Goal: Information Seeking & Learning: Learn about a topic

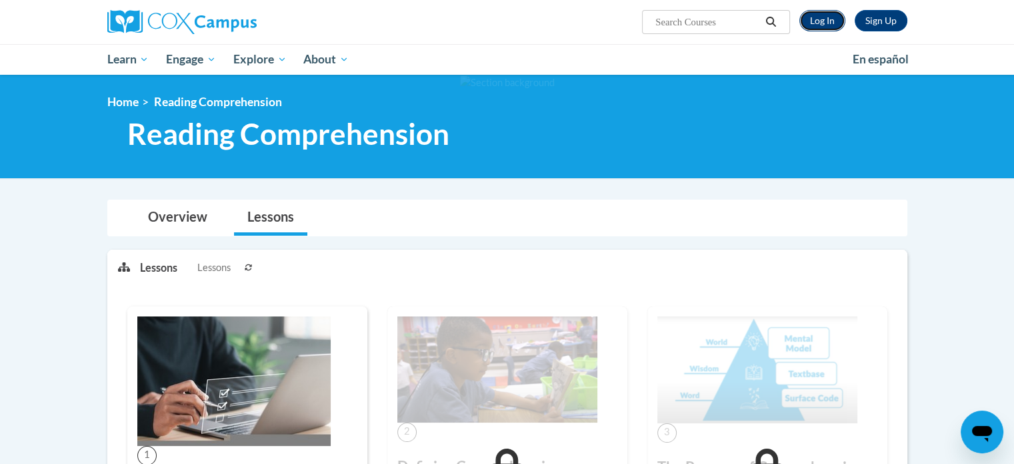
click at [829, 20] on link "Log In" at bounding box center [823, 20] width 46 height 21
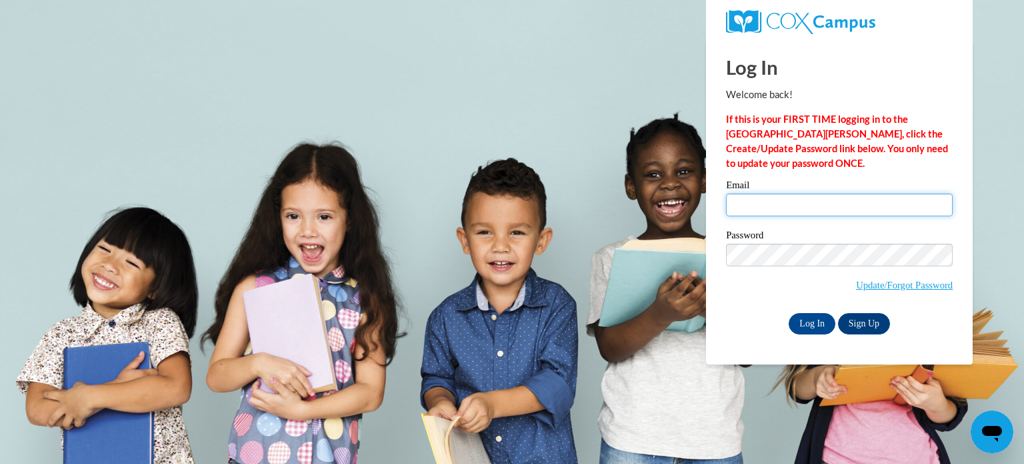
click at [875, 208] on input "Email" at bounding box center [839, 204] width 227 height 23
type input "nikayo@maryshelm.org"
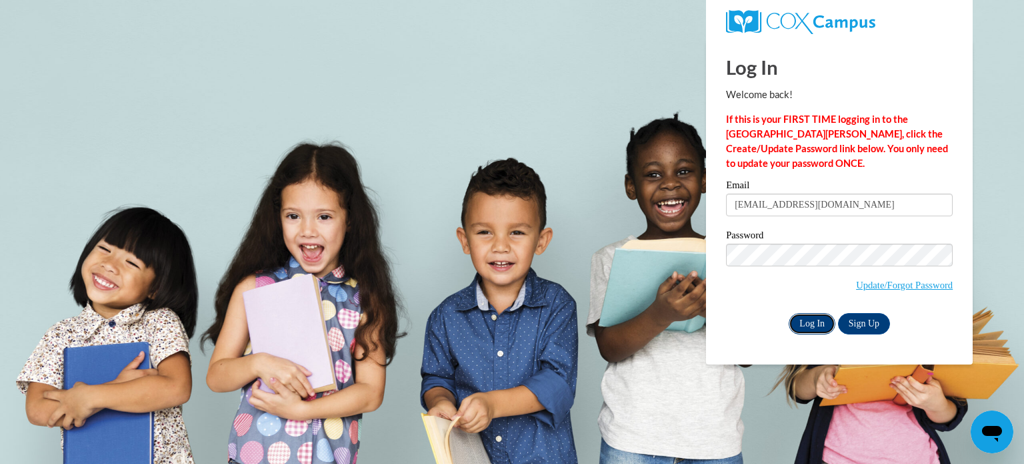
click at [798, 319] on input "Log In" at bounding box center [812, 323] width 47 height 21
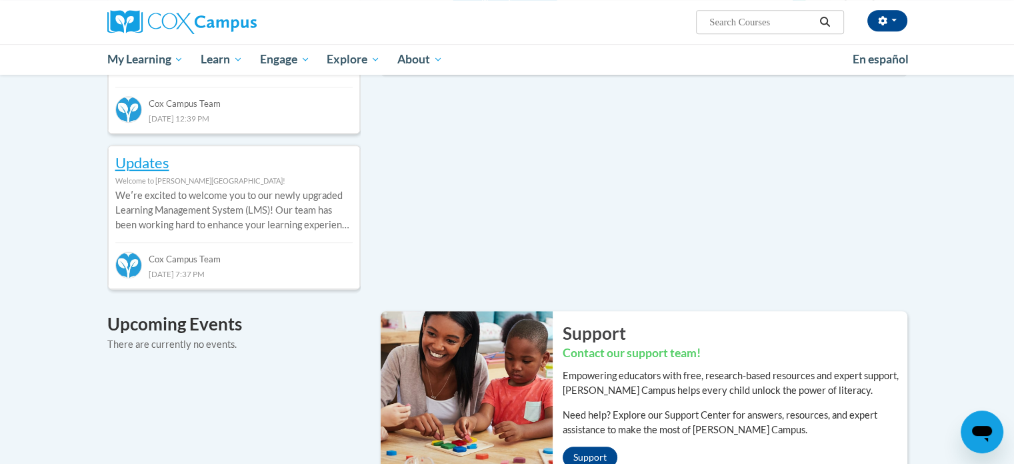
scroll to position [627, 0]
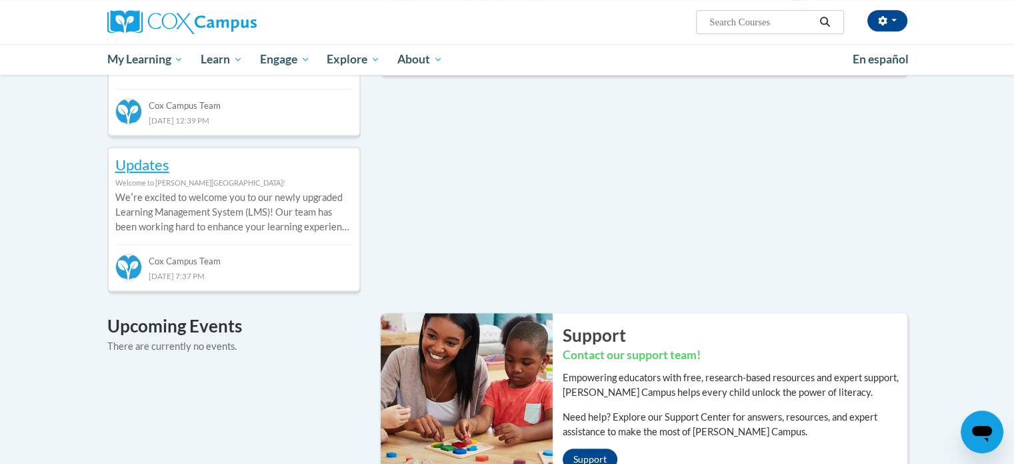
drag, startPoint x: 1022, startPoint y: 115, endPoint x: 992, endPoint y: 273, distance: 160.9
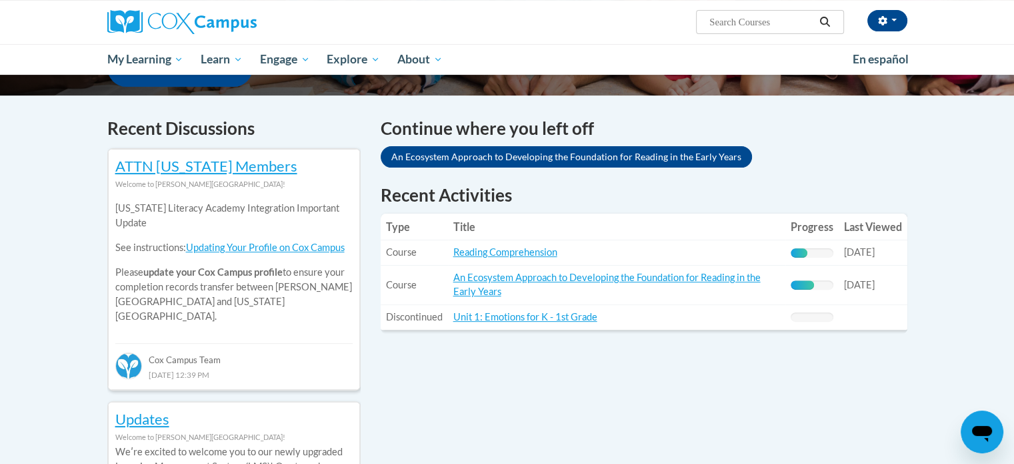
scroll to position [374, 0]
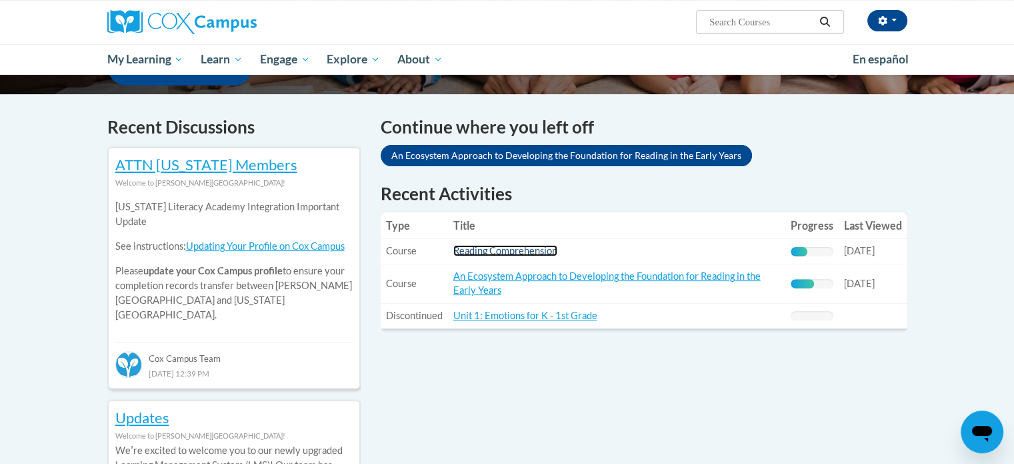
click at [494, 250] on link "Reading Comprehension" at bounding box center [505, 250] width 104 height 11
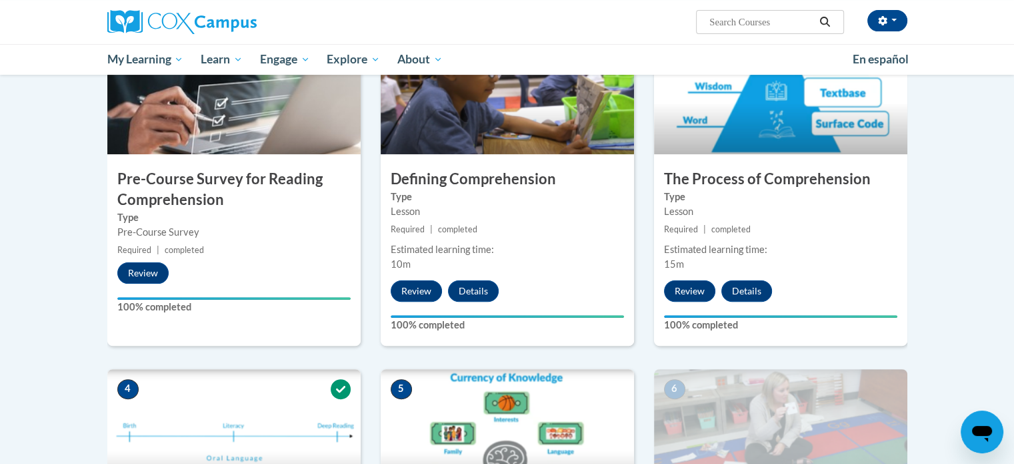
scroll to position [103, 0]
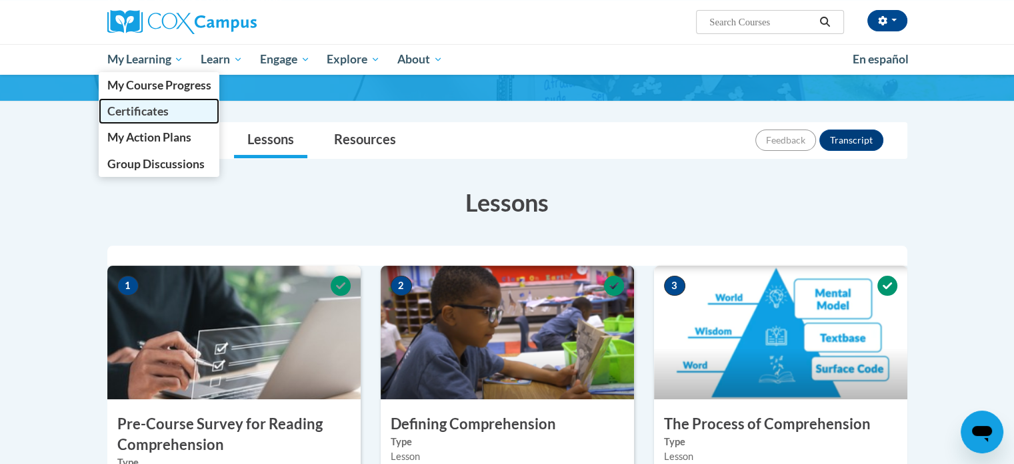
click at [159, 114] on span "Certificates" at bounding box center [137, 111] width 61 height 14
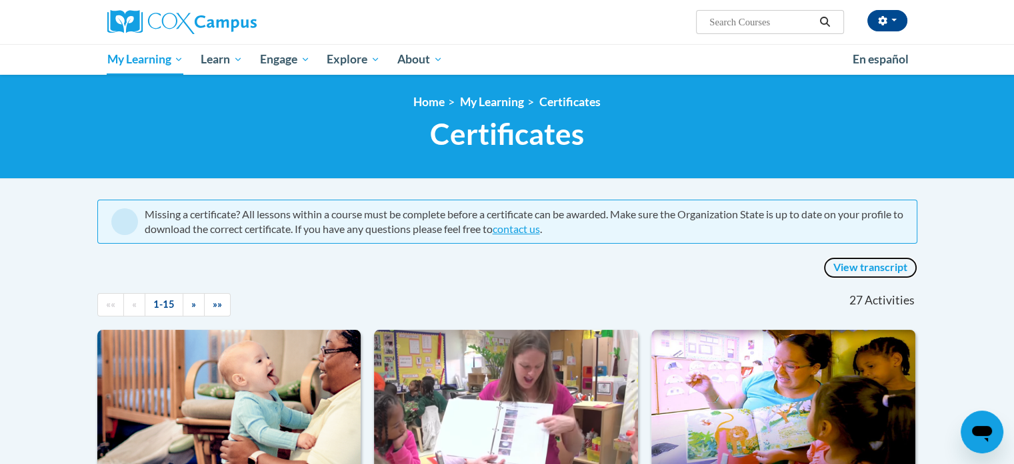
click at [878, 265] on link "View transcript" at bounding box center [871, 267] width 94 height 21
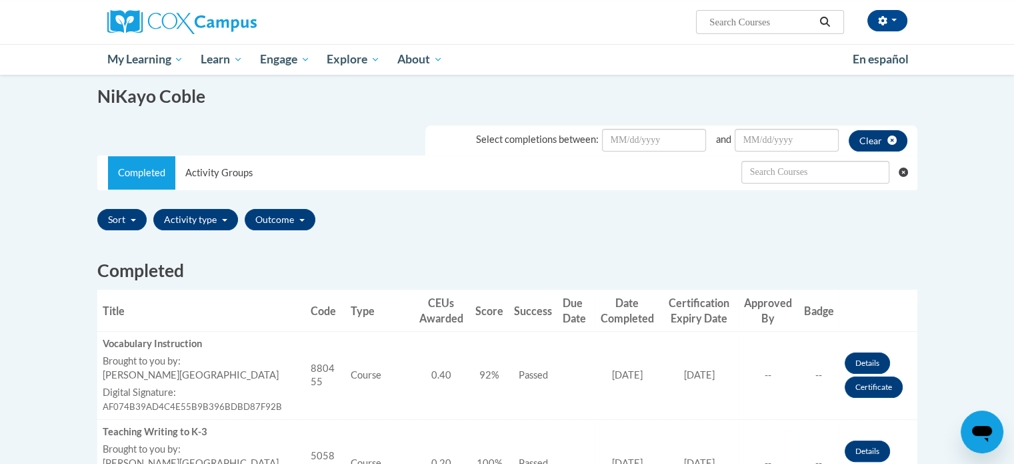
scroll to position [180, 0]
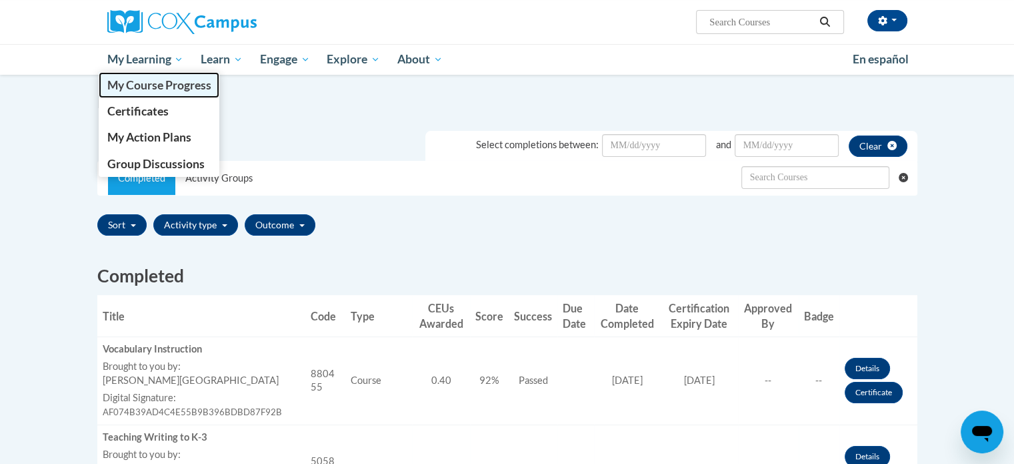
click at [159, 88] on span "My Course Progress" at bounding box center [159, 85] width 104 height 14
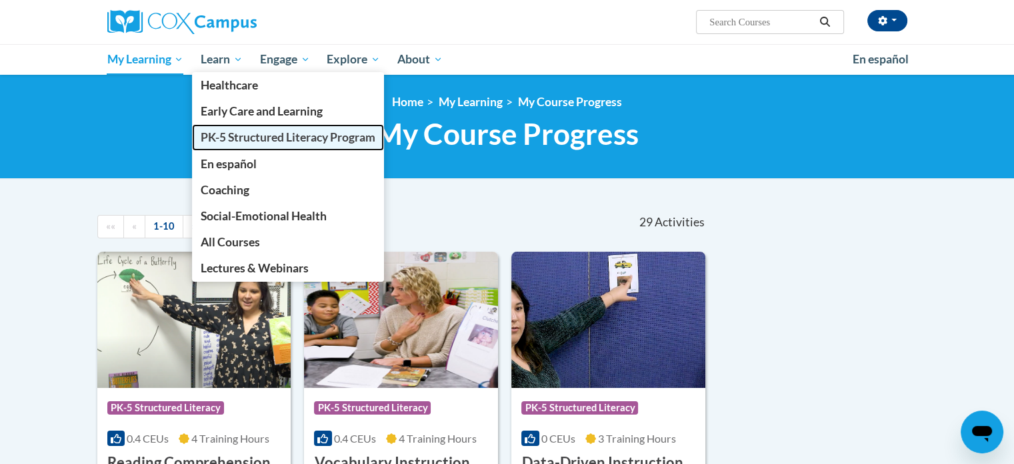
click at [237, 138] on span "PK-5 Structured Literacy Program" at bounding box center [288, 137] width 175 height 14
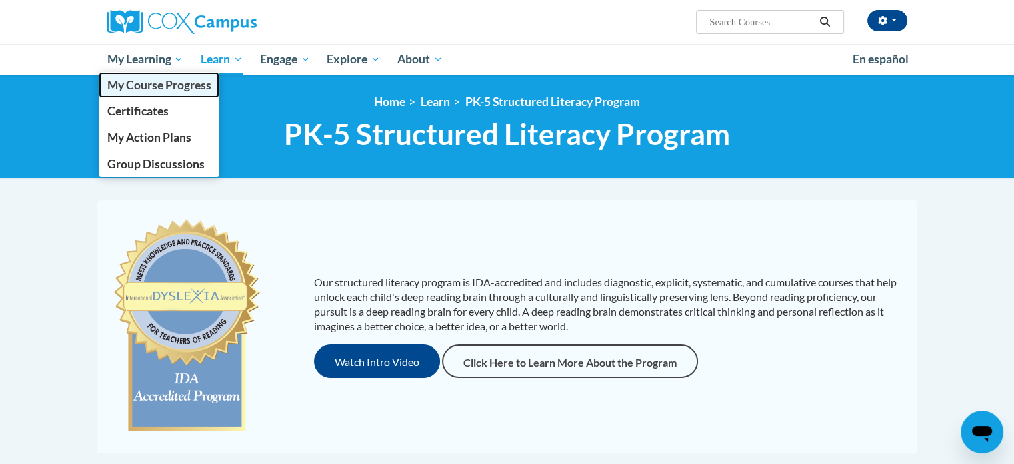
click at [154, 85] on span "My Course Progress" at bounding box center [159, 85] width 104 height 14
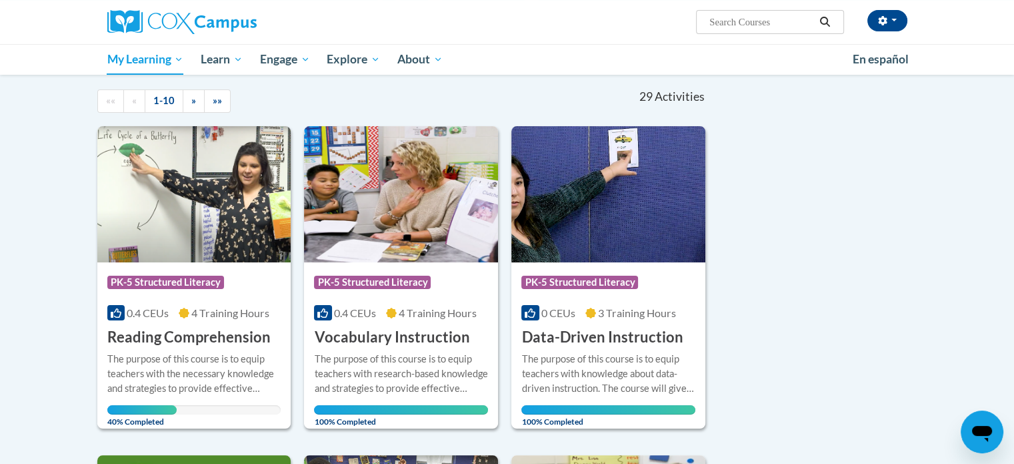
scroll to position [103, 0]
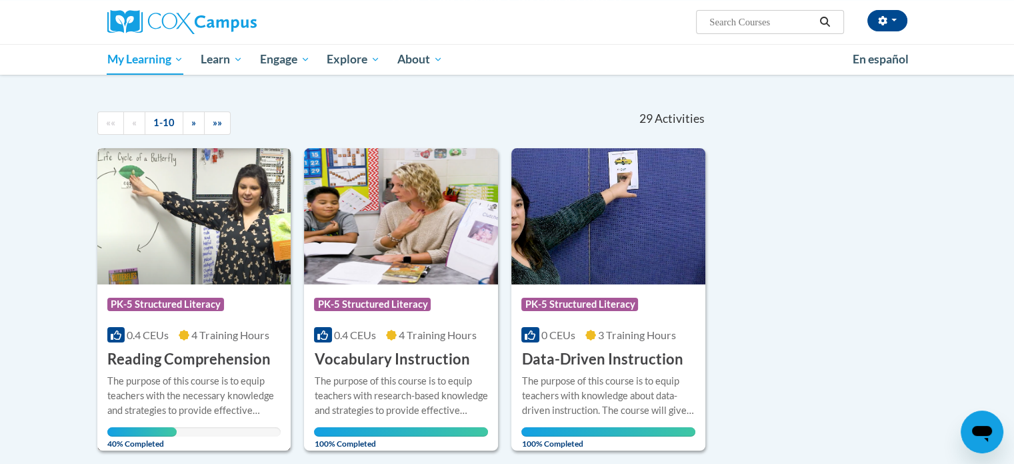
click at [253, 239] on img at bounding box center [194, 216] width 194 height 136
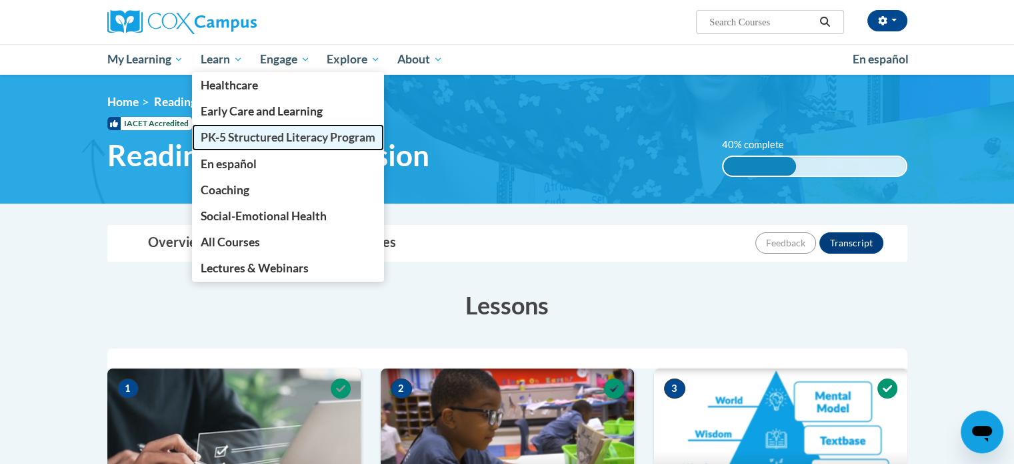
click at [224, 145] on link "PK-5 Structured Literacy Program" at bounding box center [288, 137] width 192 height 26
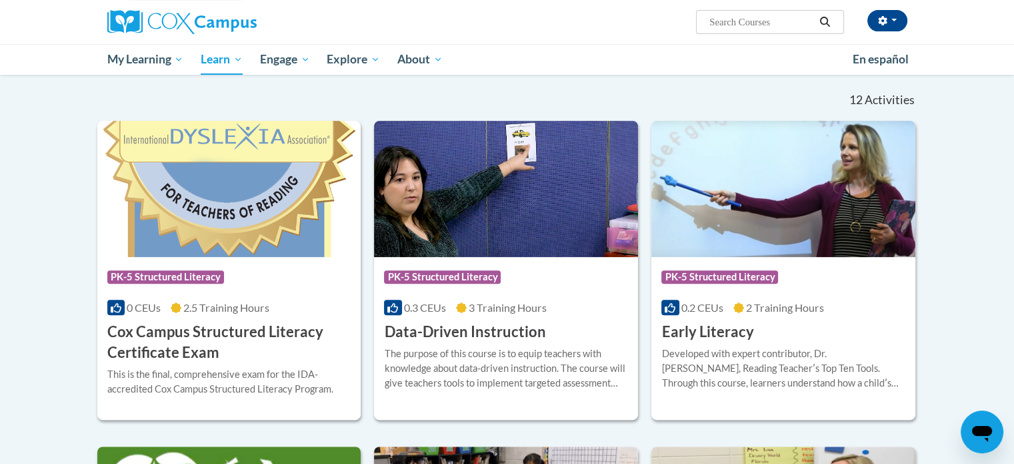
scroll to position [386, 0]
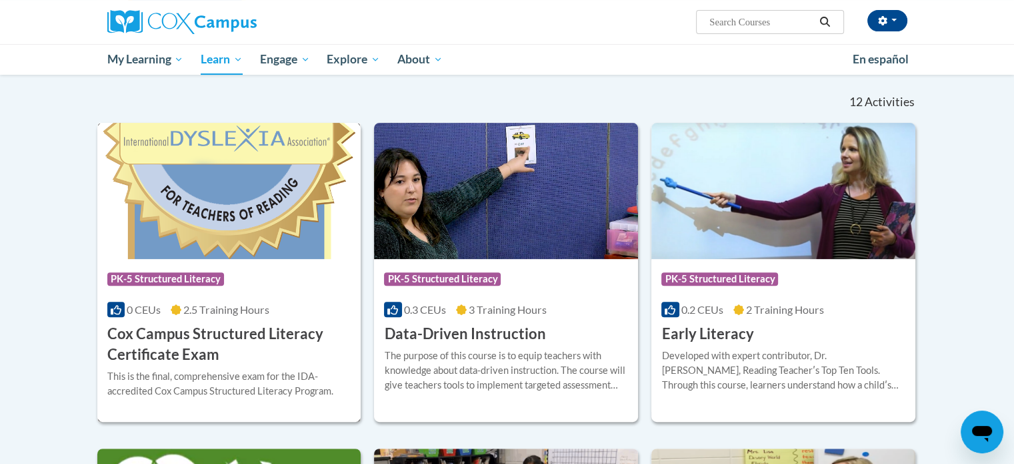
click at [261, 253] on img at bounding box center [229, 191] width 264 height 136
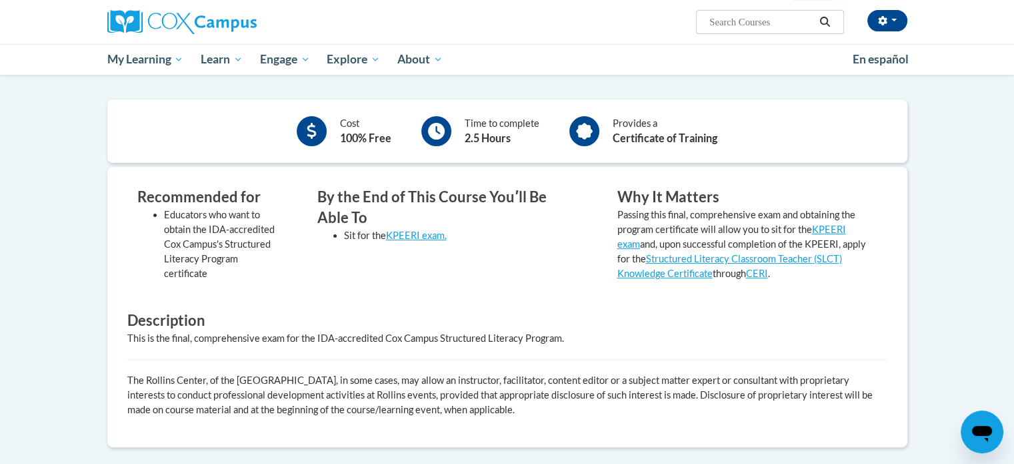
scroll to position [315, 0]
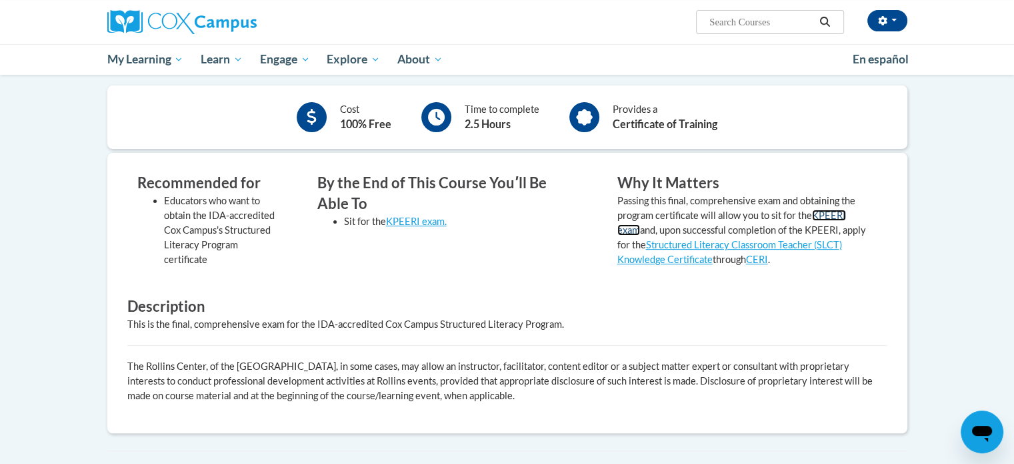
click at [844, 218] on link "KPEERI exam" at bounding box center [732, 222] width 229 height 26
